Goal: Information Seeking & Learning: Find specific fact

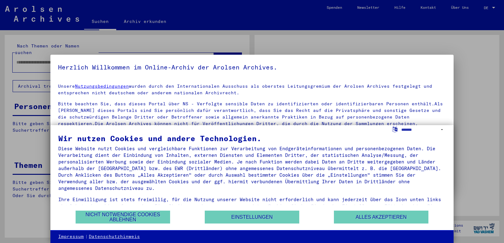
type input "*******"
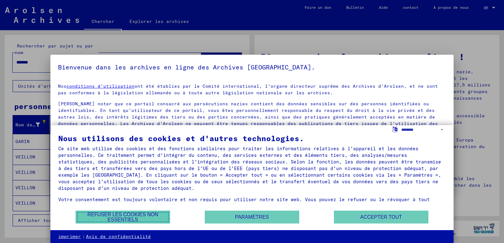
click at [135, 213] on font "Refuser les cookies non essentiels" at bounding box center [123, 217] width 71 height 10
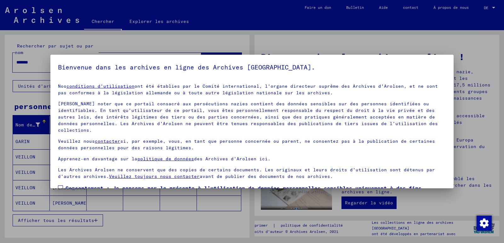
click at [65, 184] on label "Consentement : Je consens par la présente à l’utilisation de données personnell…" at bounding box center [252, 195] width 388 height 23
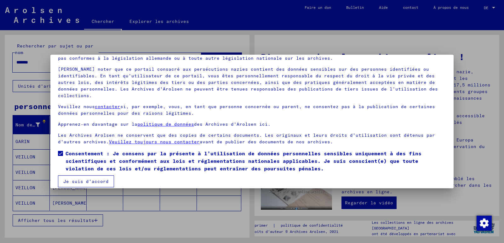
click at [90, 179] on font "Je suis d'accord" at bounding box center [85, 182] width 45 height 6
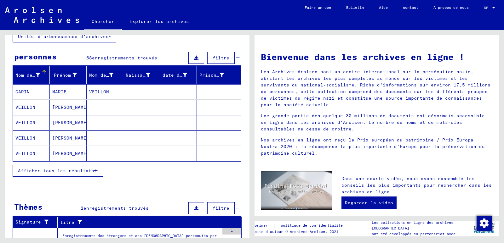
scroll to position [0, 0]
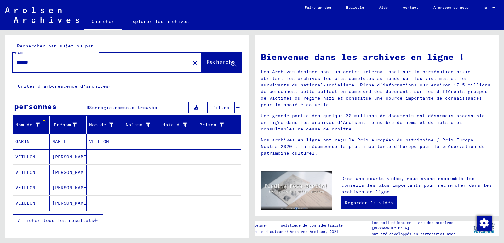
click at [34, 221] on font "Afficher tous les résultats" at bounding box center [56, 221] width 76 height 6
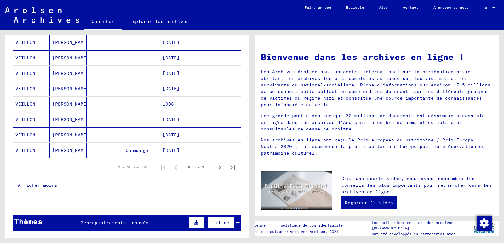
scroll to position [369, 0]
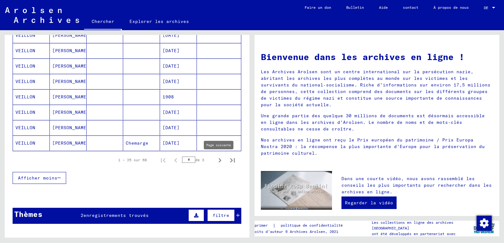
click at [216, 159] on icon "Page suivante" at bounding box center [219, 160] width 9 height 9
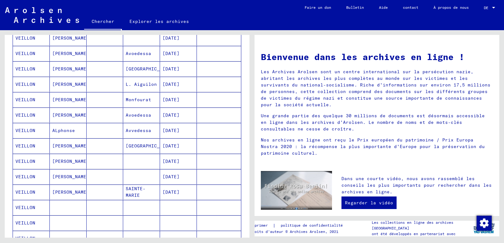
scroll to position [124, 0]
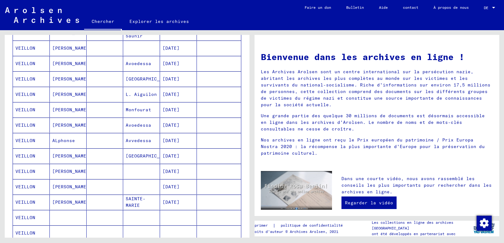
click at [30, 157] on font "VEILLON" at bounding box center [25, 156] width 20 height 6
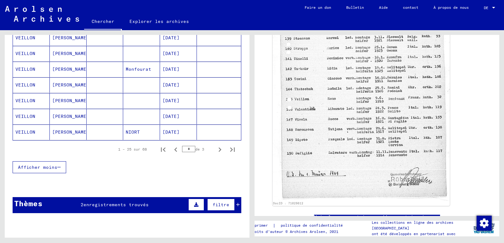
scroll to position [416, 0]
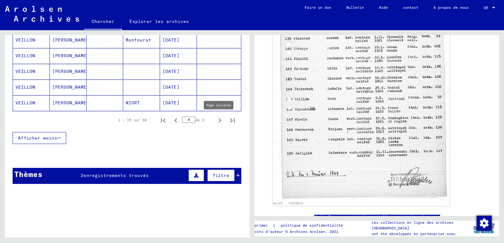
click at [215, 120] on icon "Page suivante" at bounding box center [219, 120] width 9 height 9
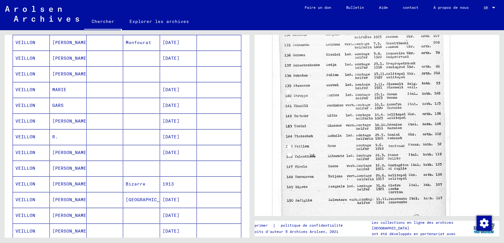
scroll to position [151, 0]
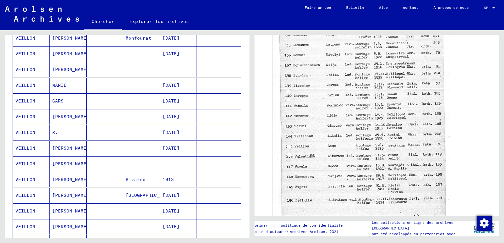
click at [24, 129] on mat-cell "VEILLON" at bounding box center [31, 132] width 37 height 15
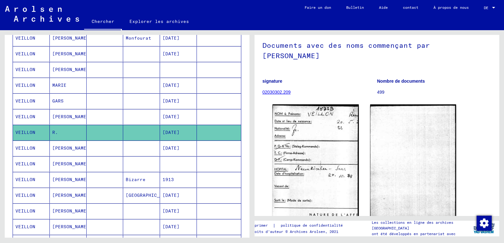
scroll to position [59, 0]
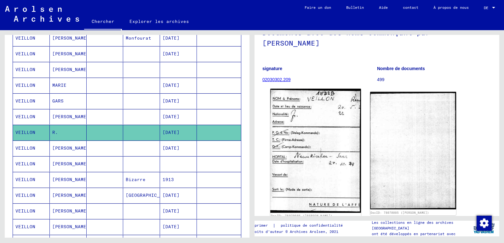
click at [329, 109] on img at bounding box center [315, 151] width 90 height 124
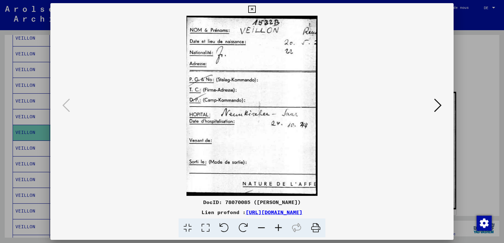
click at [438, 105] on icon at bounding box center [438, 105] width 8 height 15
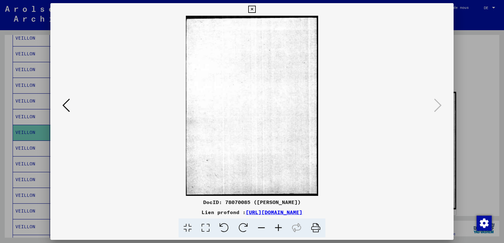
click at [253, 9] on icon at bounding box center [251, 10] width 7 height 8
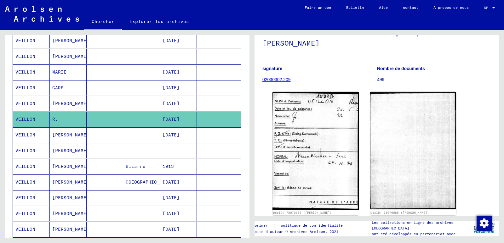
scroll to position [205, 0]
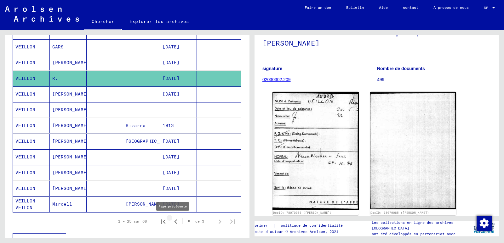
click at [174, 220] on icon "Page précédente" at bounding box center [175, 222] width 3 height 4
type input "*"
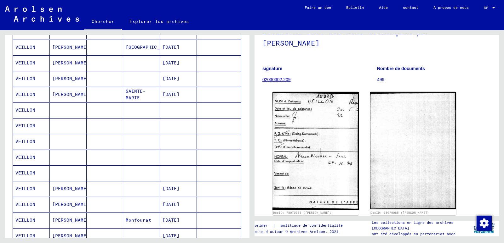
scroll to position [231, 0]
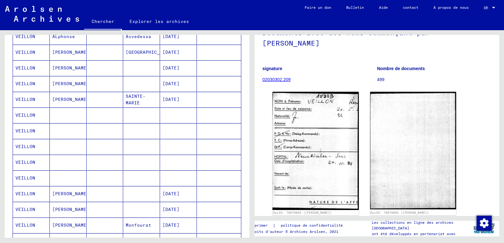
click at [18, 115] on font "VEILLON" at bounding box center [25, 115] width 20 height 6
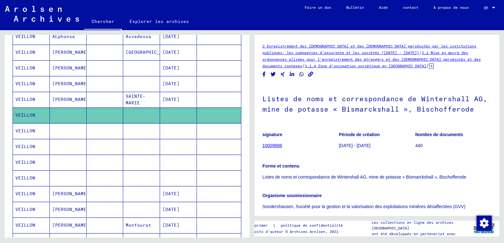
click at [275, 146] on font "10009686" at bounding box center [272, 145] width 20 height 5
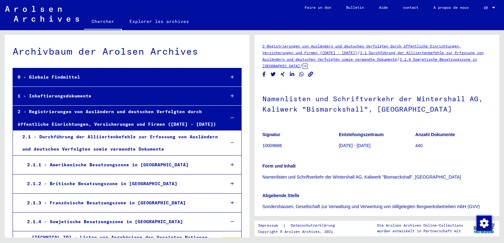
scroll to position [5716, 0]
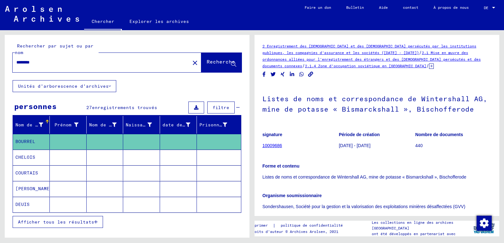
scroll to position [42, 0]
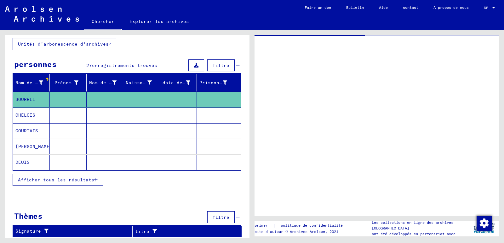
type input "*******"
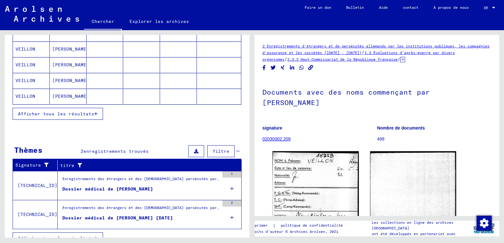
scroll to position [118, 0]
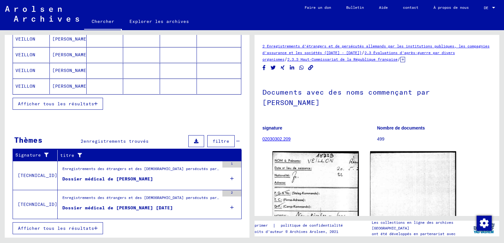
click at [84, 230] on font "Afficher tous les résultats" at bounding box center [56, 229] width 76 height 6
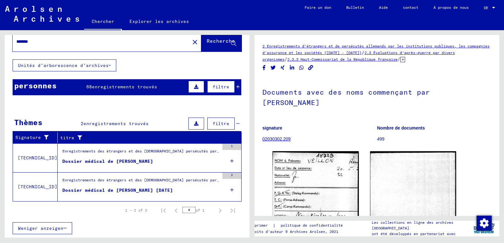
scroll to position [21, 0]
click at [82, 190] on font "Dossier médical de [PERSON_NAME] [DATE]" at bounding box center [117, 191] width 110 height 6
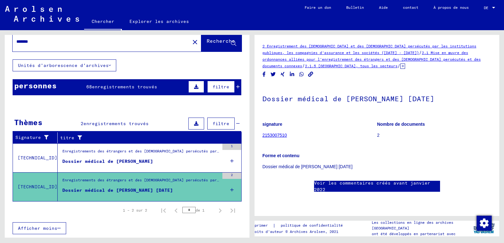
scroll to position [197, 0]
click at [228, 189] on mat-cell at bounding box center [219, 183] width 44 height 15
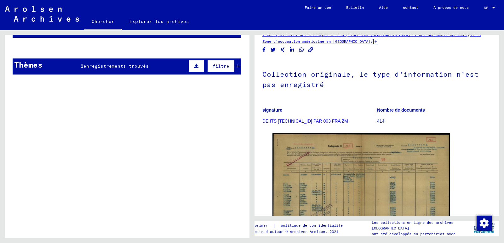
scroll to position [91, 0]
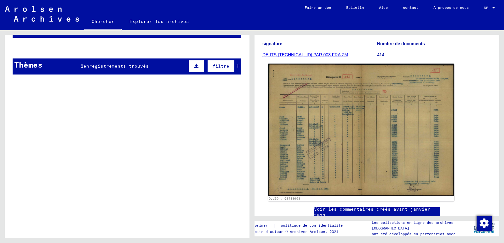
click at [362, 115] on img at bounding box center [361, 130] width 186 height 133
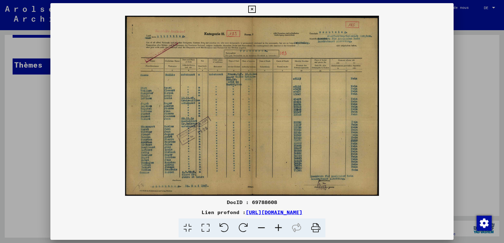
click at [279, 228] on icon at bounding box center [278, 228] width 17 height 19
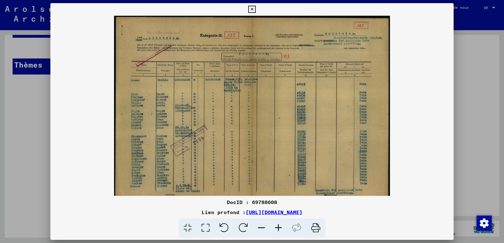
click at [279, 228] on icon at bounding box center [278, 228] width 17 height 19
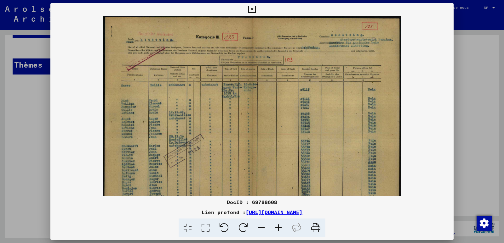
click at [279, 228] on icon at bounding box center [278, 228] width 17 height 19
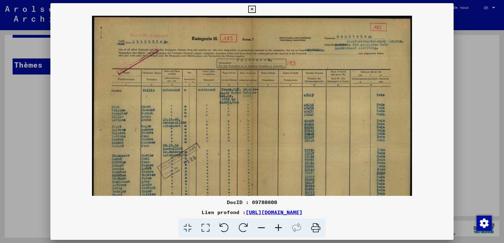
click at [279, 228] on icon at bounding box center [278, 228] width 17 height 19
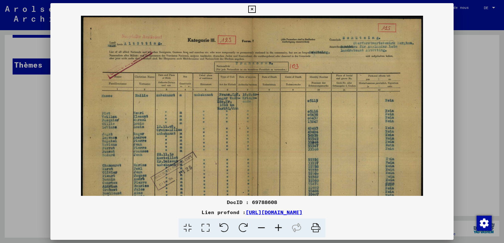
click at [279, 228] on icon at bounding box center [278, 228] width 17 height 19
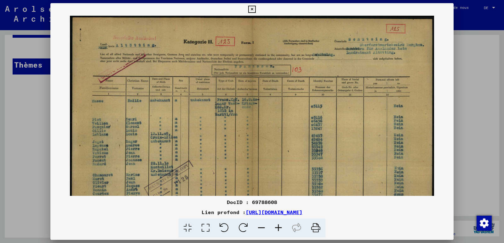
click at [279, 228] on icon at bounding box center [278, 228] width 17 height 19
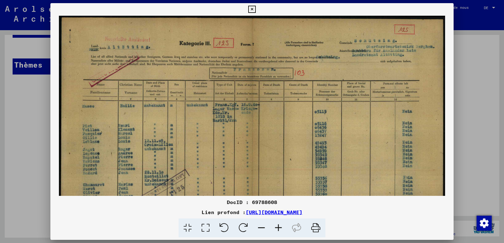
click at [279, 228] on icon at bounding box center [278, 228] width 17 height 19
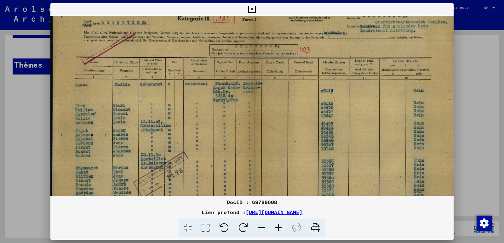
scroll to position [20, 0]
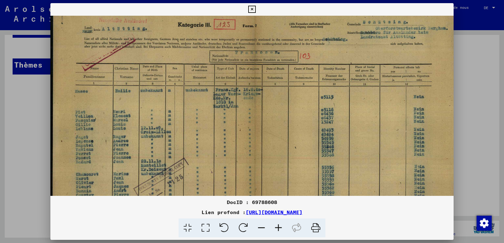
drag, startPoint x: 111, startPoint y: 166, endPoint x: 113, endPoint y: 138, distance: 27.8
click at [113, 138] on img at bounding box center [254, 141] width 408 height 291
click at [252, 7] on icon at bounding box center [251, 10] width 7 height 8
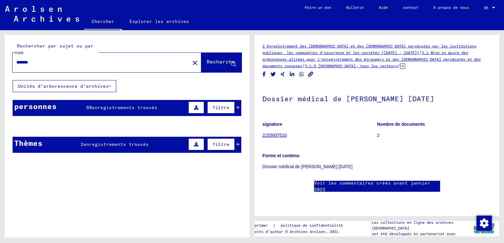
click at [236, 110] on icon at bounding box center [237, 107] width 3 height 4
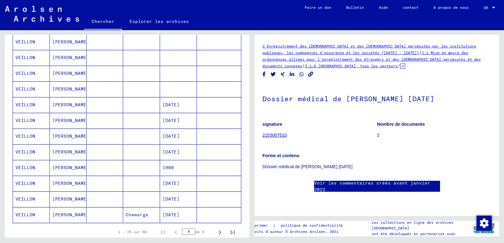
scroll to position [308, 0]
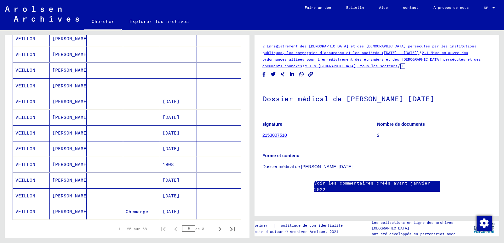
click at [24, 132] on font "VEILLON" at bounding box center [25, 133] width 20 height 6
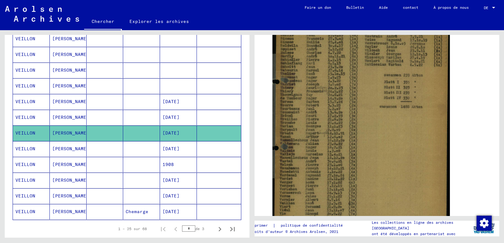
scroll to position [98, 0]
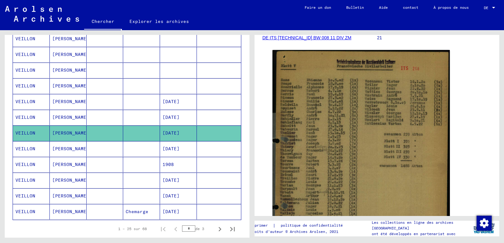
click at [22, 151] on font "VEILLON" at bounding box center [25, 149] width 20 height 6
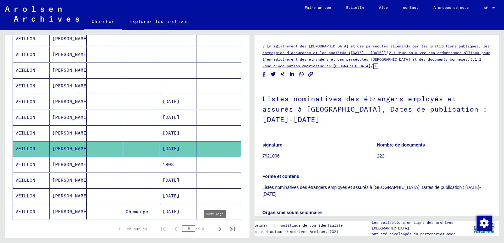
click at [215, 231] on icon "Page suivante" at bounding box center [219, 229] width 9 height 9
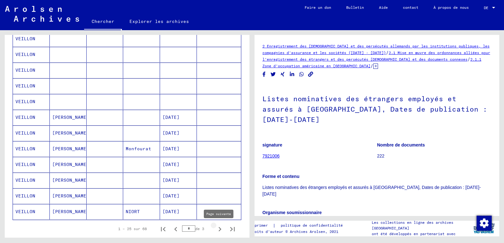
type input "*"
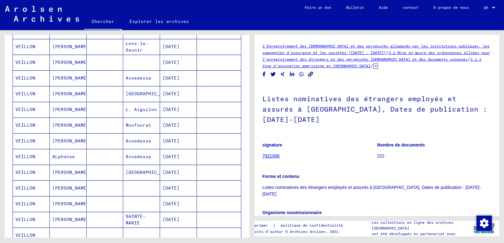
scroll to position [139, 0]
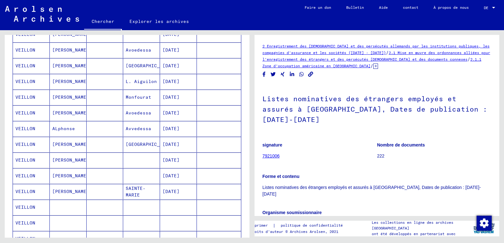
click at [20, 147] on font "VEILLON" at bounding box center [25, 145] width 20 height 6
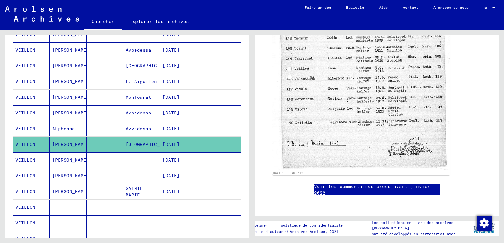
scroll to position [173, 0]
